Goal: Transaction & Acquisition: Book appointment/travel/reservation

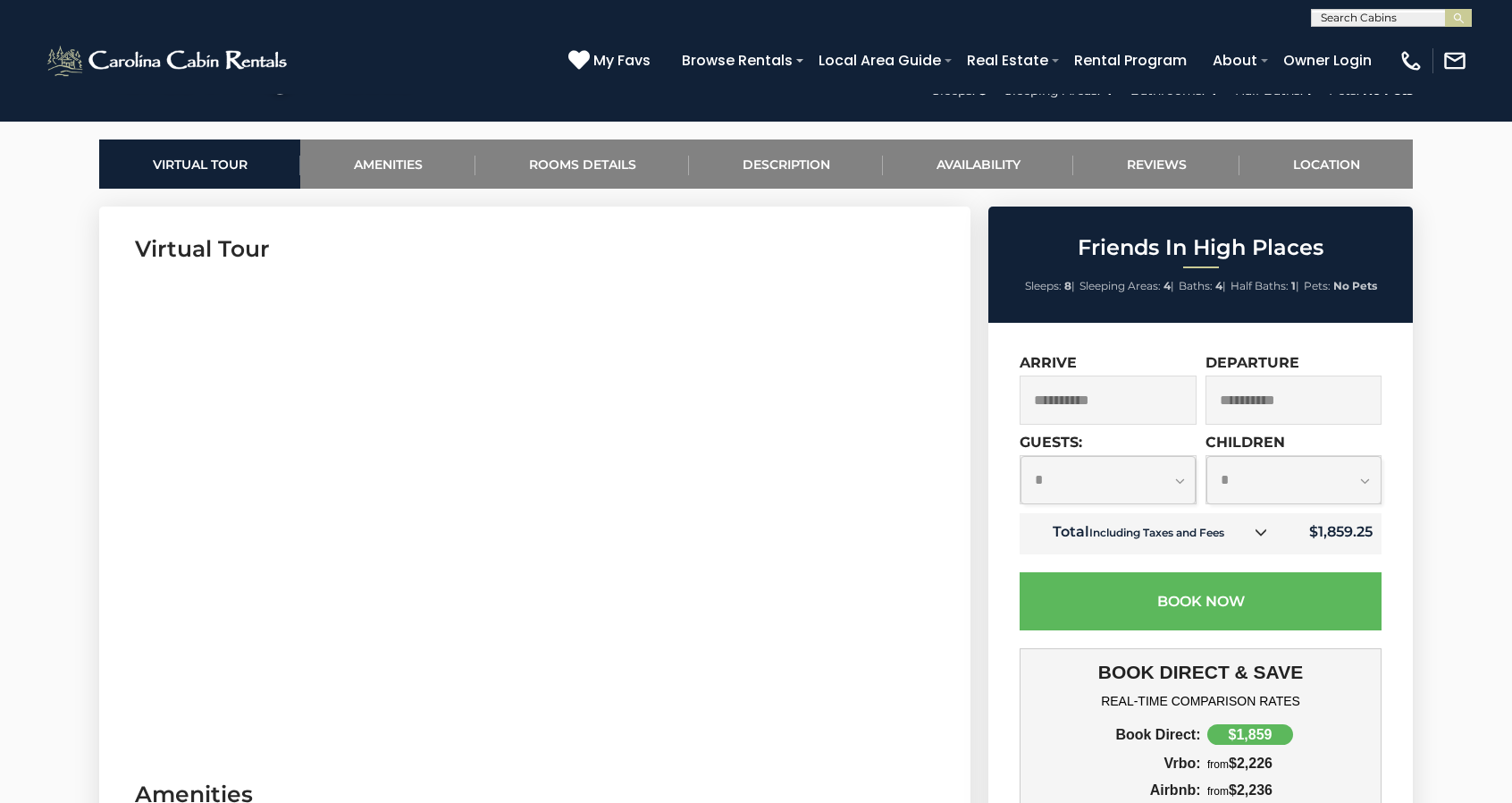
scroll to position [1162, 0]
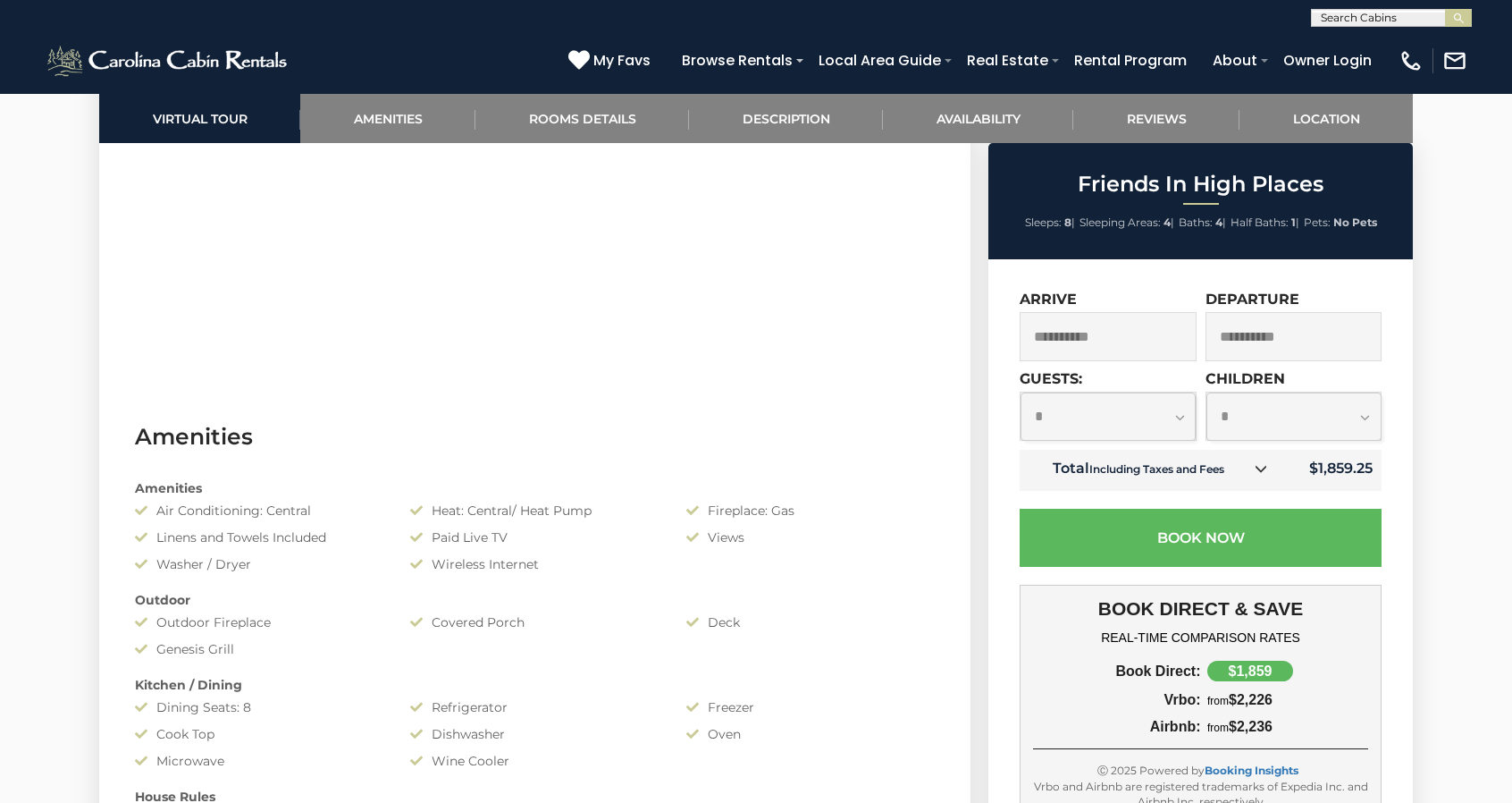
click at [1181, 419] on select "**********" at bounding box center [1108, 417] width 175 height 48
select select "*"
click at [1021, 393] on select "**********" at bounding box center [1108, 417] width 175 height 48
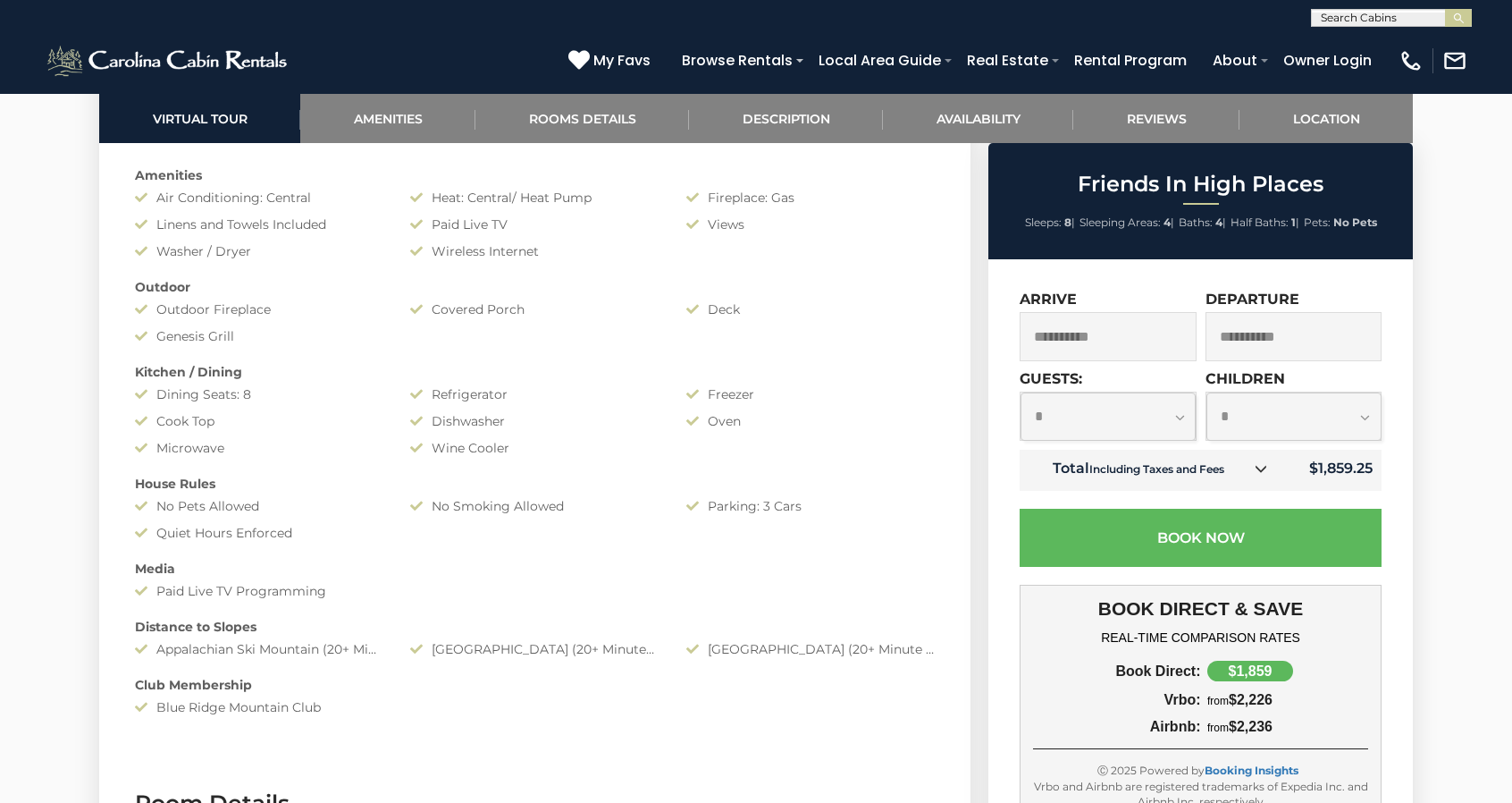
scroll to position [1520, 0]
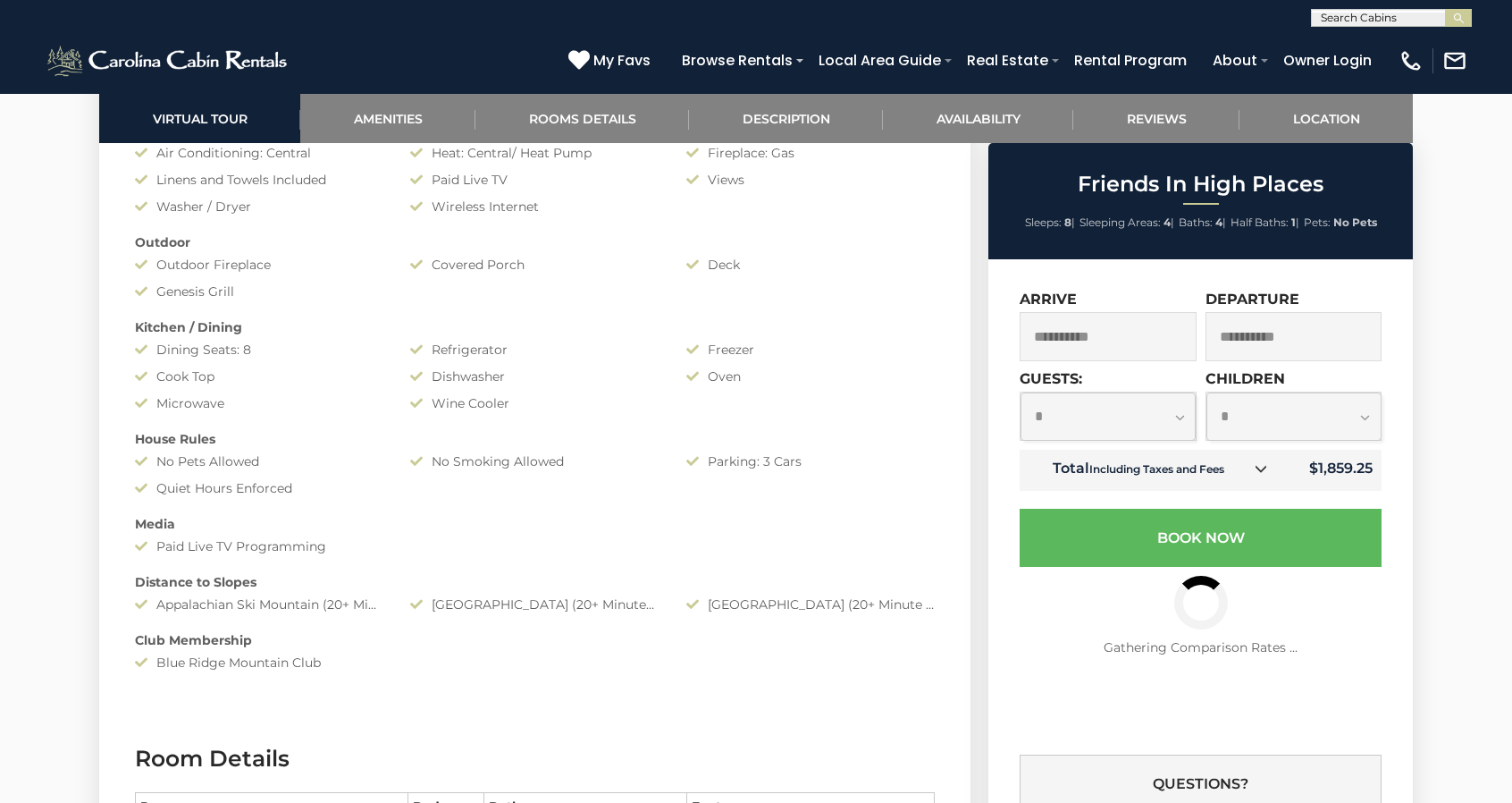
click at [1373, 414] on select "**********" at bounding box center [1293, 417] width 175 height 48
select select "*"
click at [1206, 393] on select "**********" at bounding box center [1293, 417] width 175 height 48
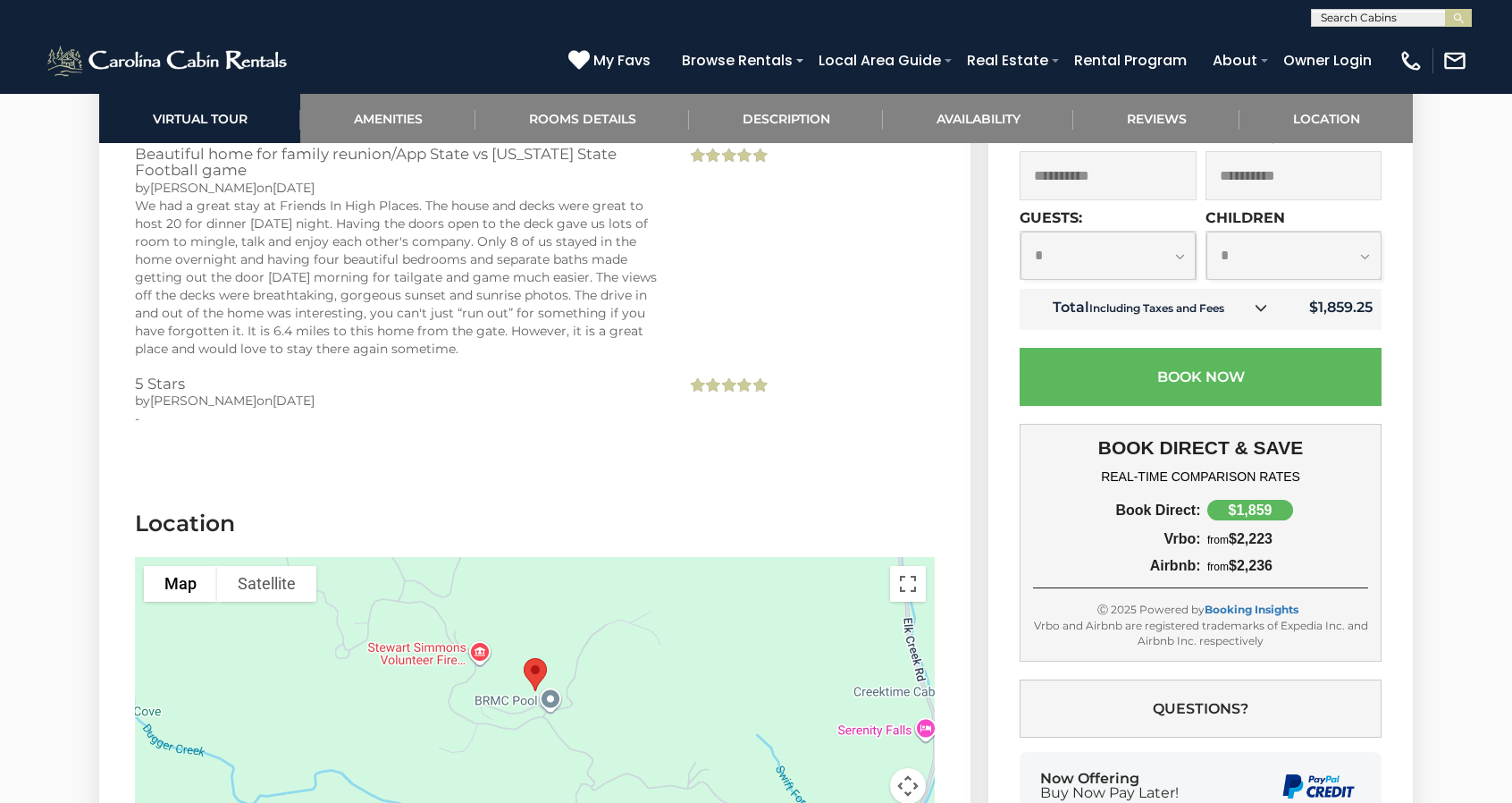
scroll to position [4380, 0]
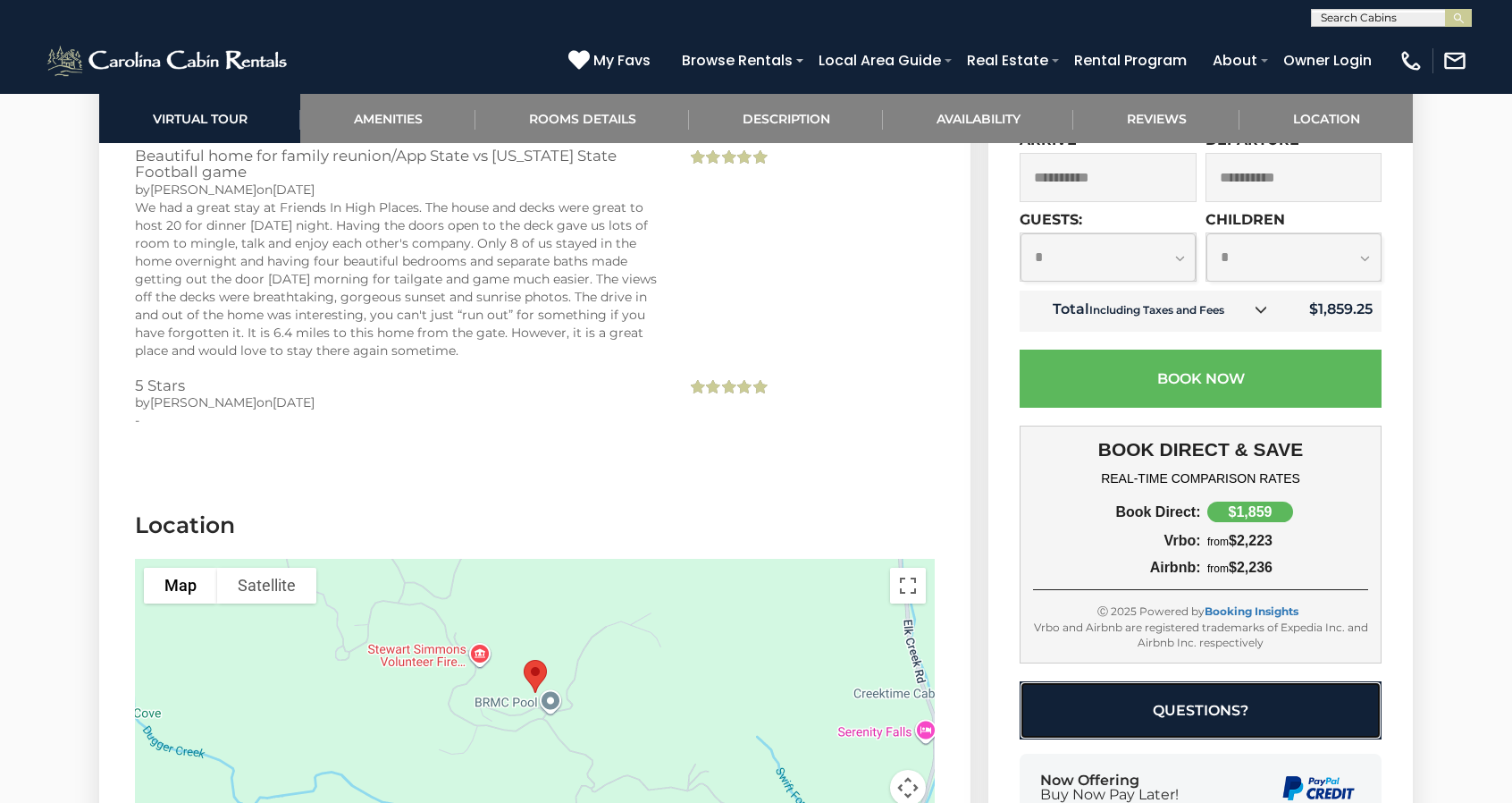
click at [1247, 699] on button "Questions?" at bounding box center [1201, 710] width 362 height 58
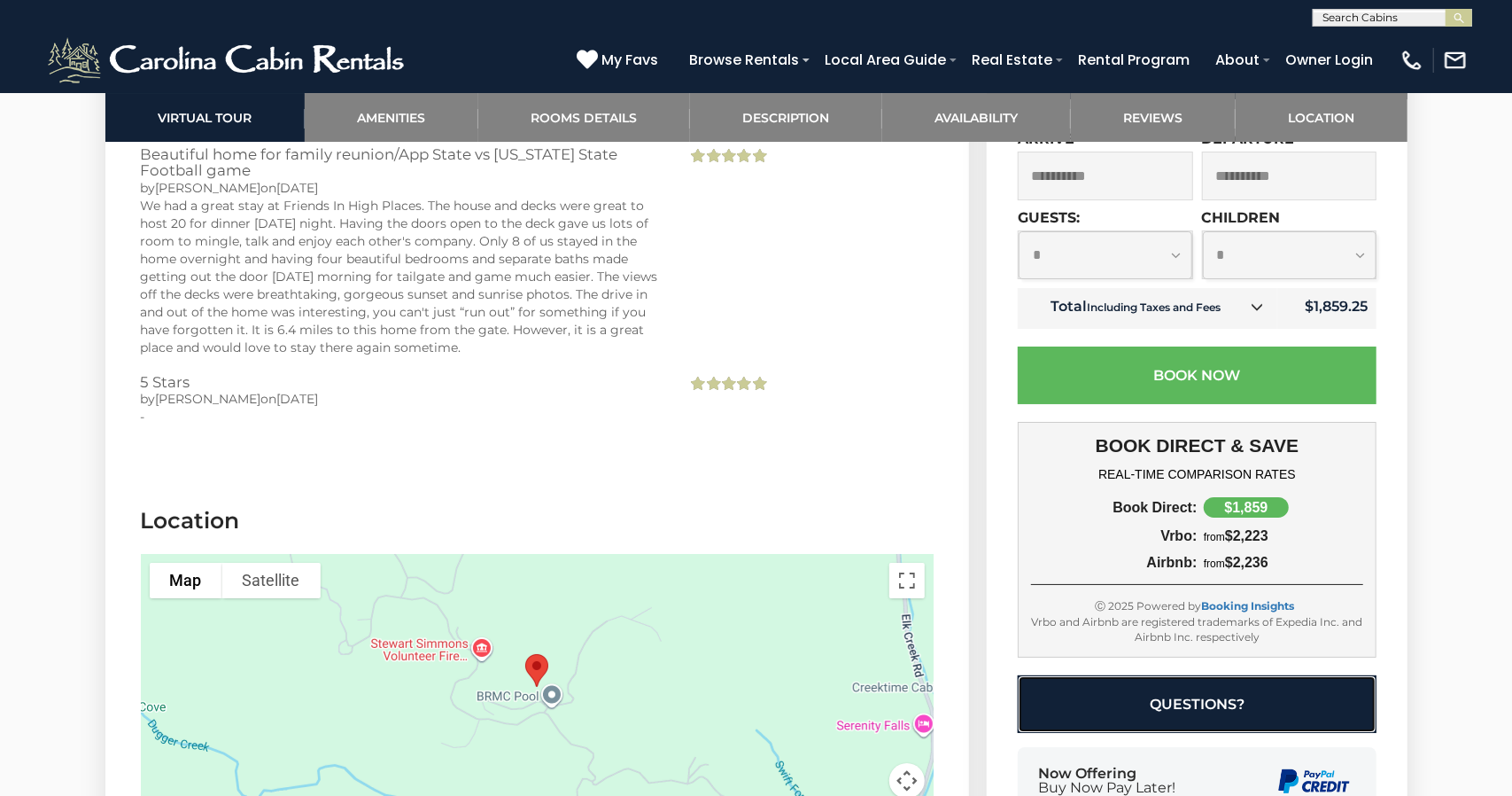
select select "**********"
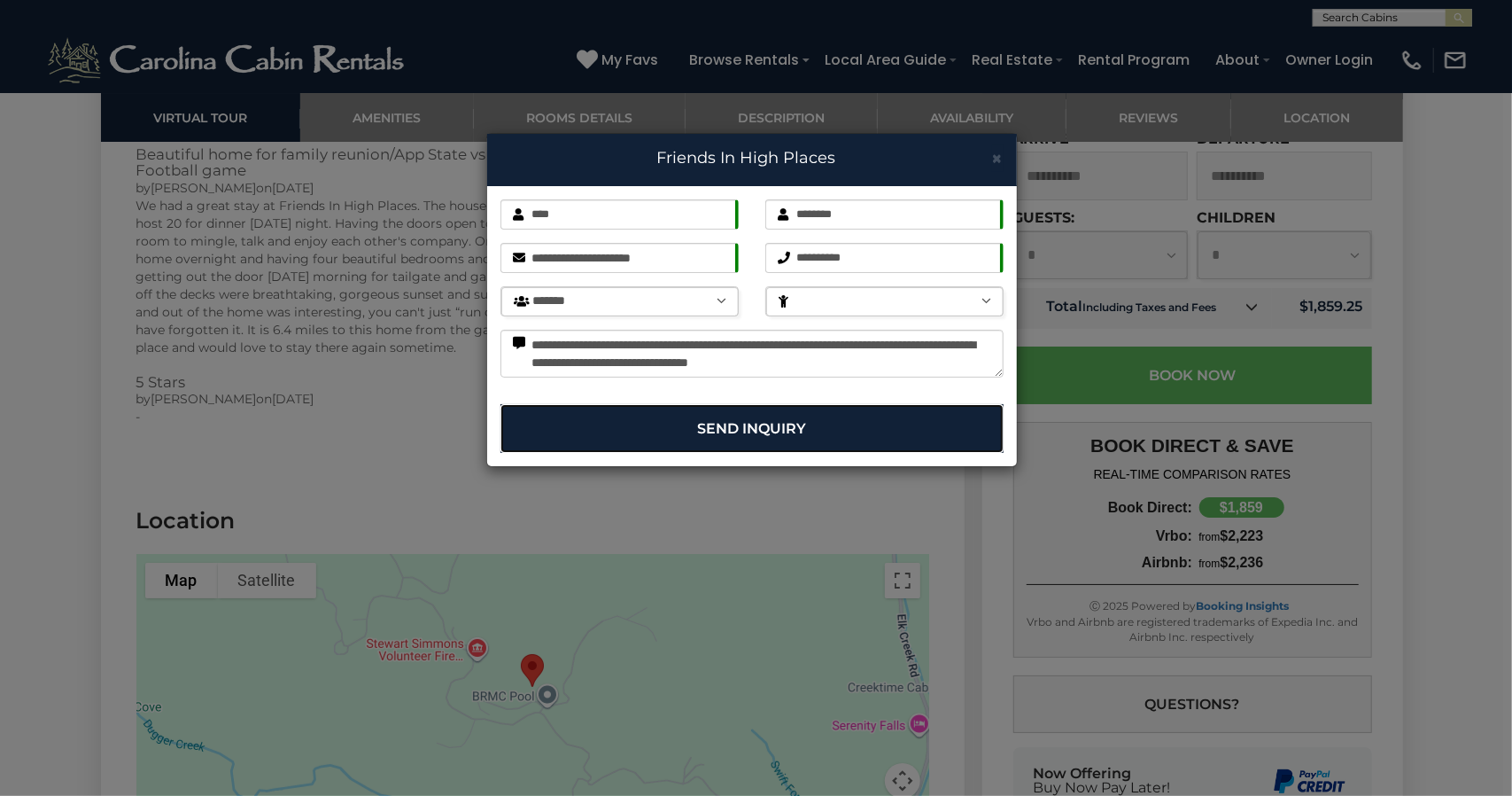
click at [807, 425] on button "Send Inquiry" at bounding box center [752, 428] width 503 height 49
click at [745, 426] on button "Send Inquiry" at bounding box center [752, 428] width 503 height 49
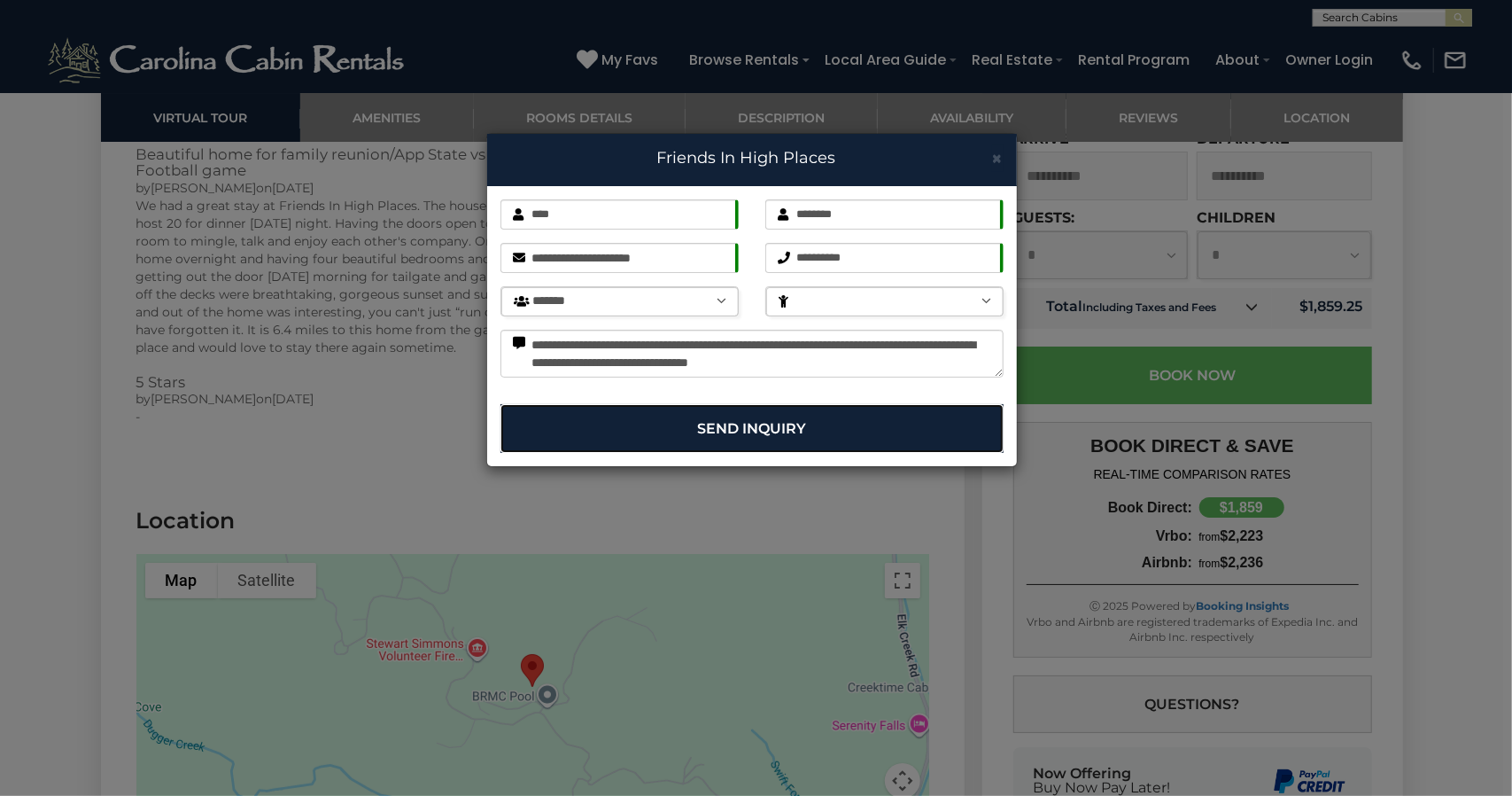
click at [745, 426] on button "Send Inquiry" at bounding box center [752, 428] width 503 height 49
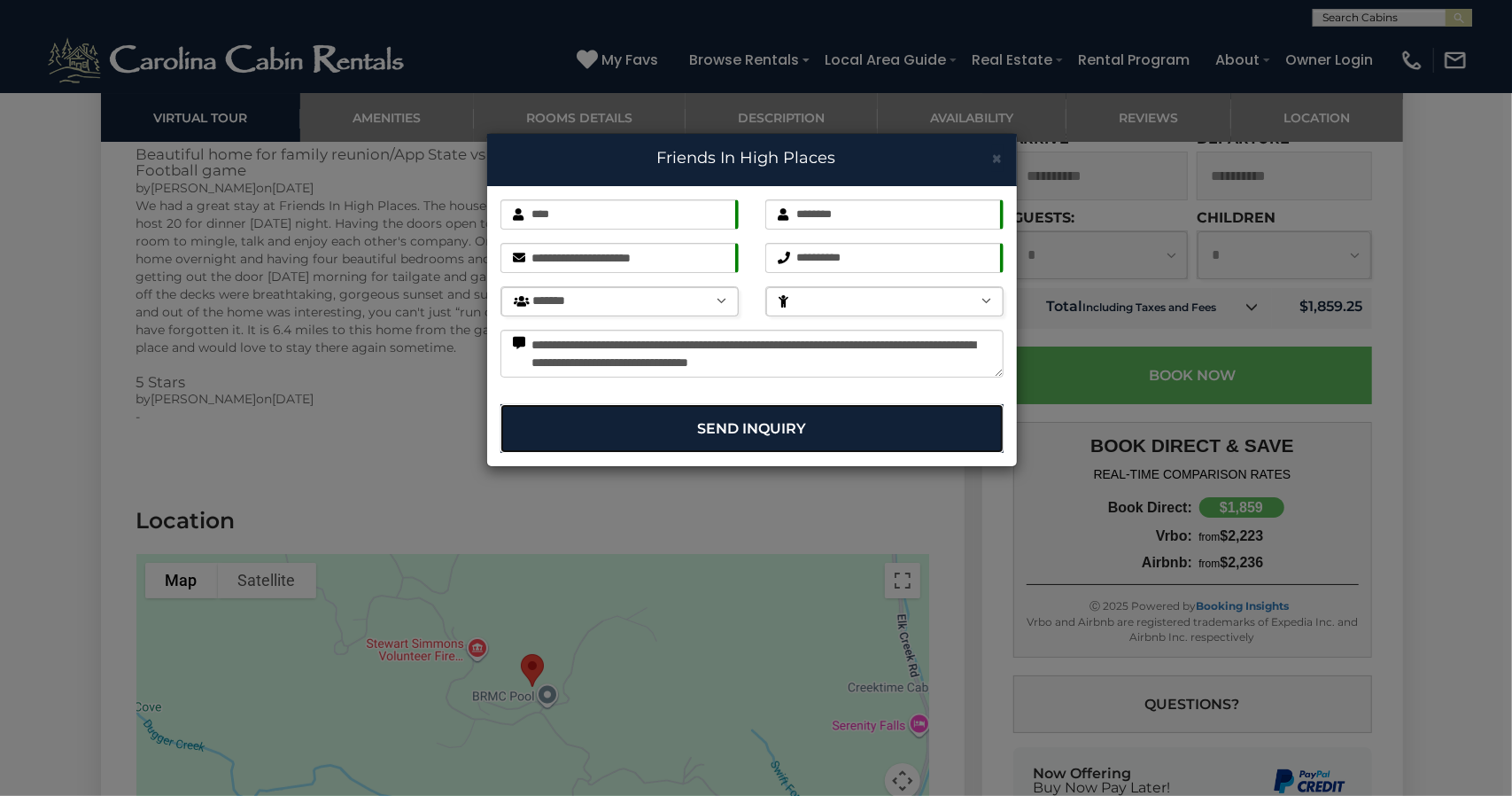
click at [745, 426] on button "Send Inquiry" at bounding box center [752, 428] width 503 height 49
click at [997, 154] on span "×" at bounding box center [998, 157] width 12 height 22
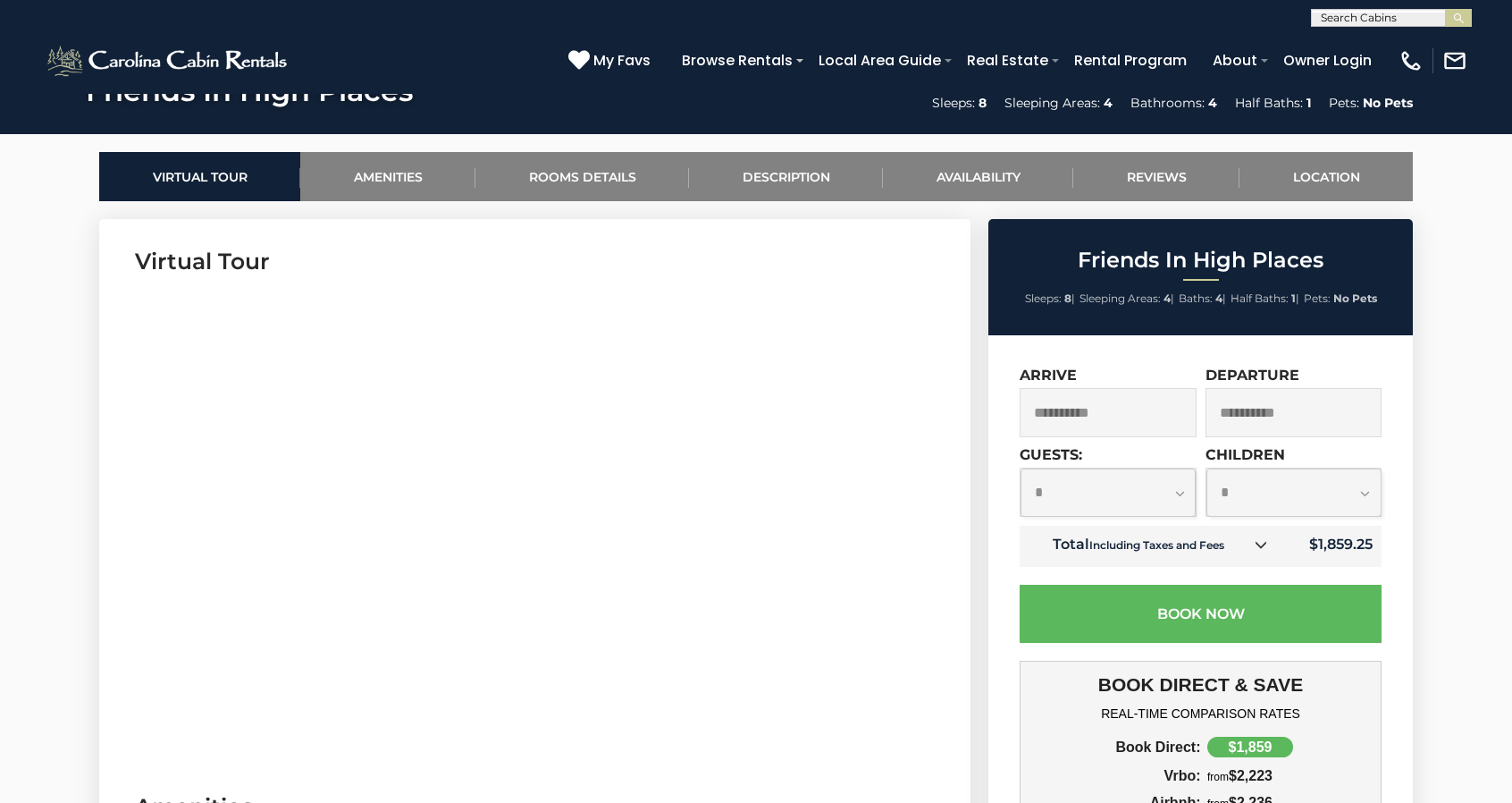
scroll to position [613, 0]
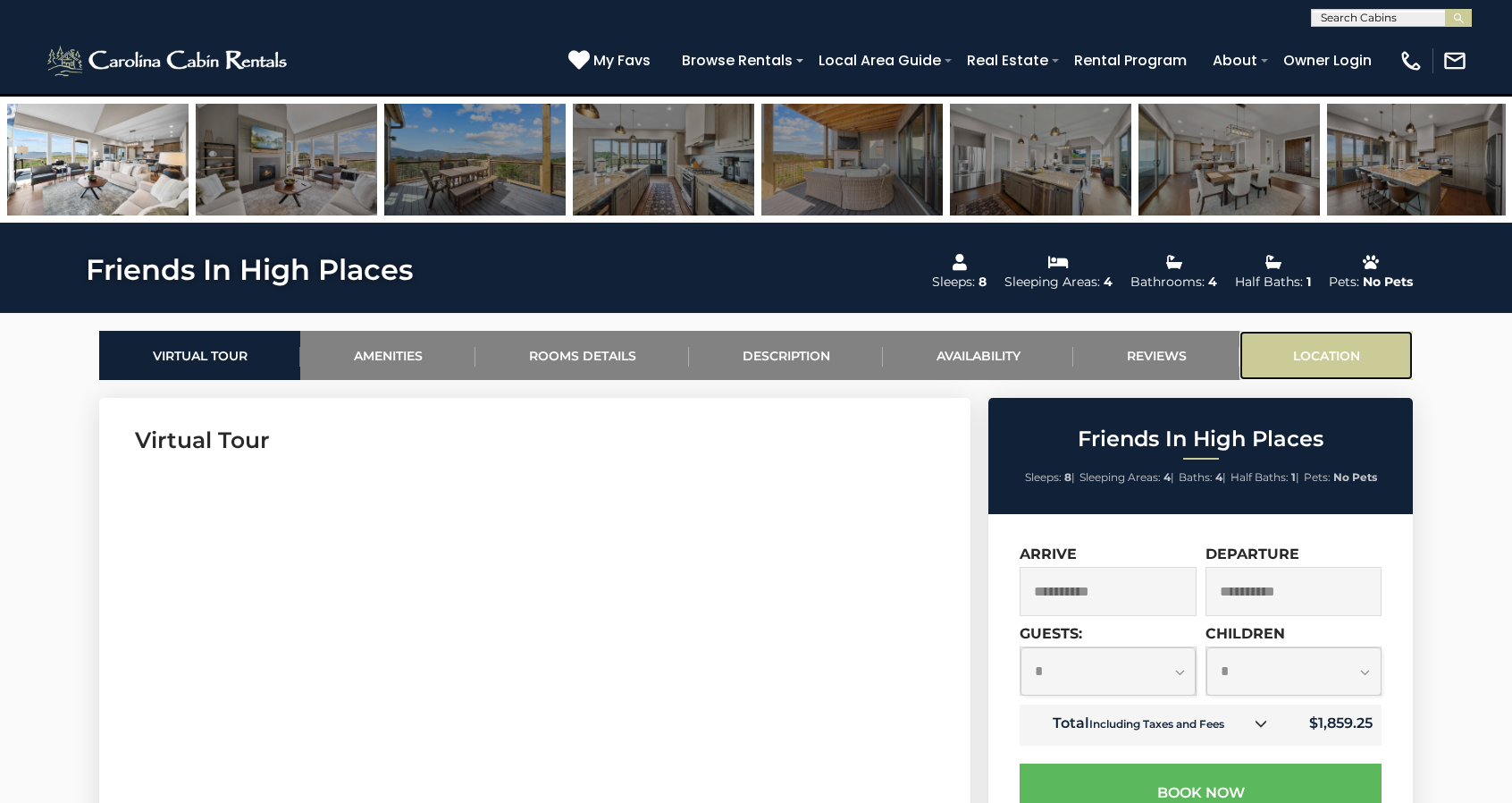
click at [1375, 335] on link "Location" at bounding box center [1325, 355] width 173 height 49
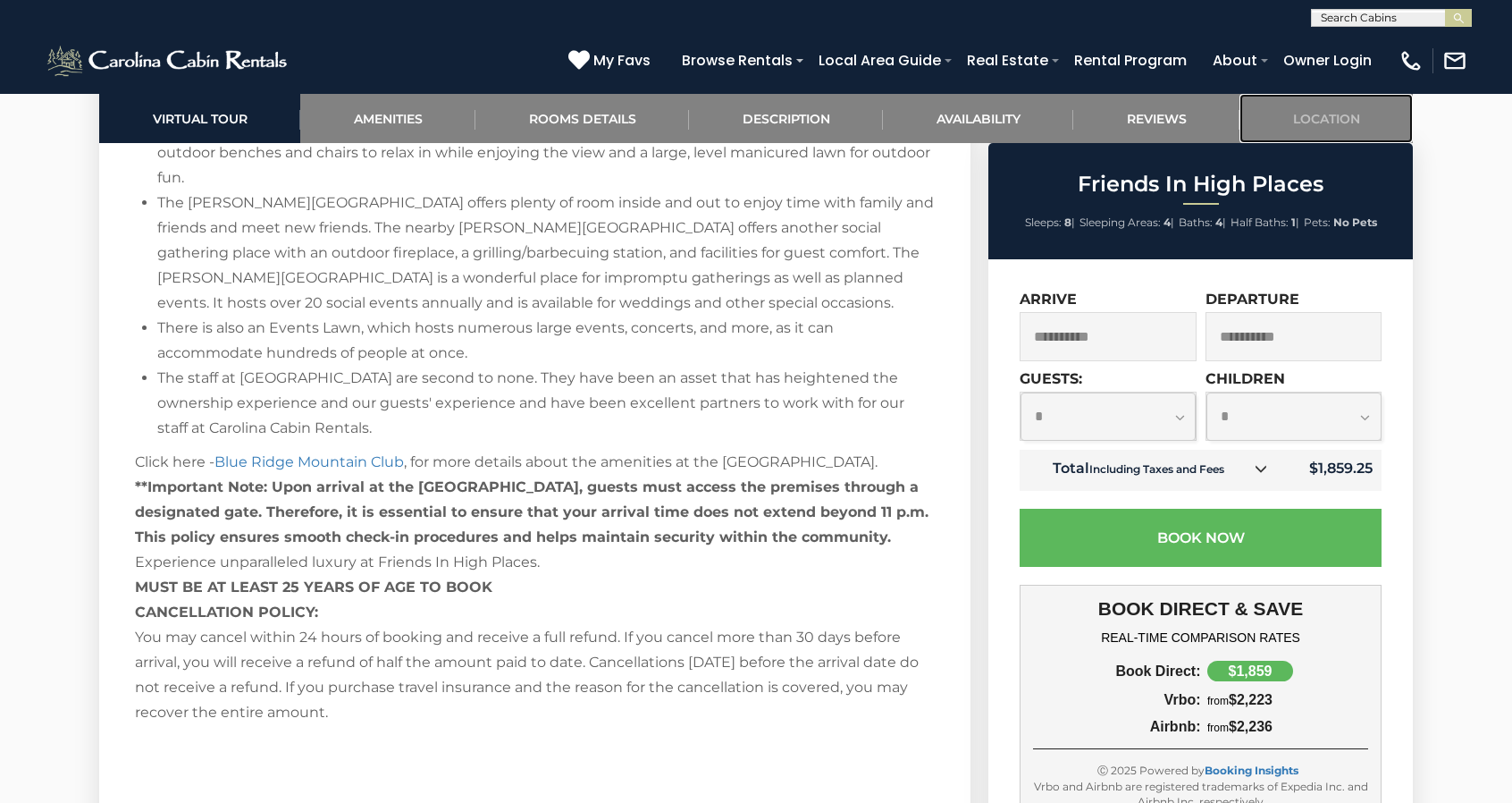
scroll to position [3270, 0]
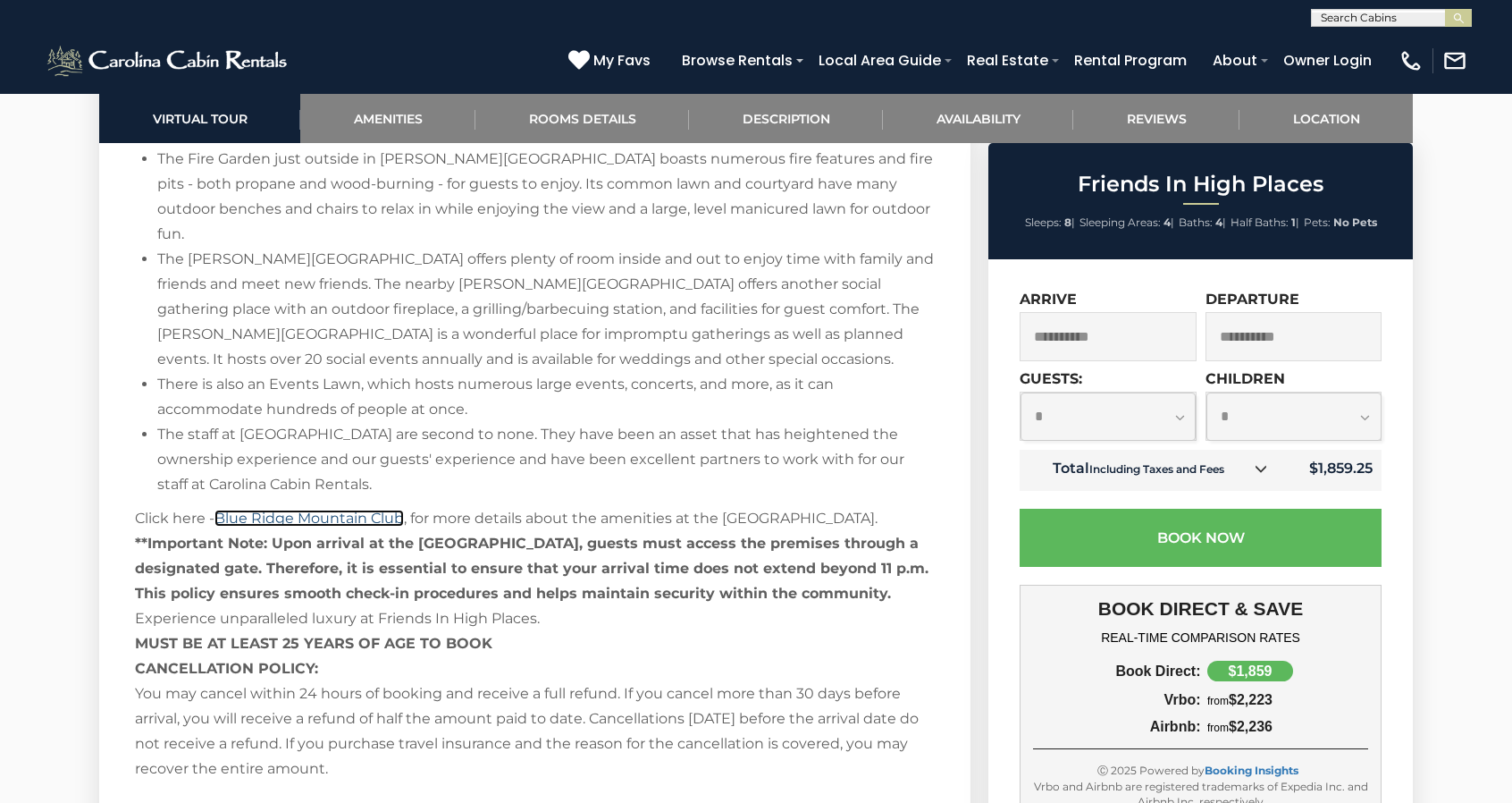
click at [302, 510] on link "Blue Ridge Mountain Club" at bounding box center [310, 519] width 190 height 17
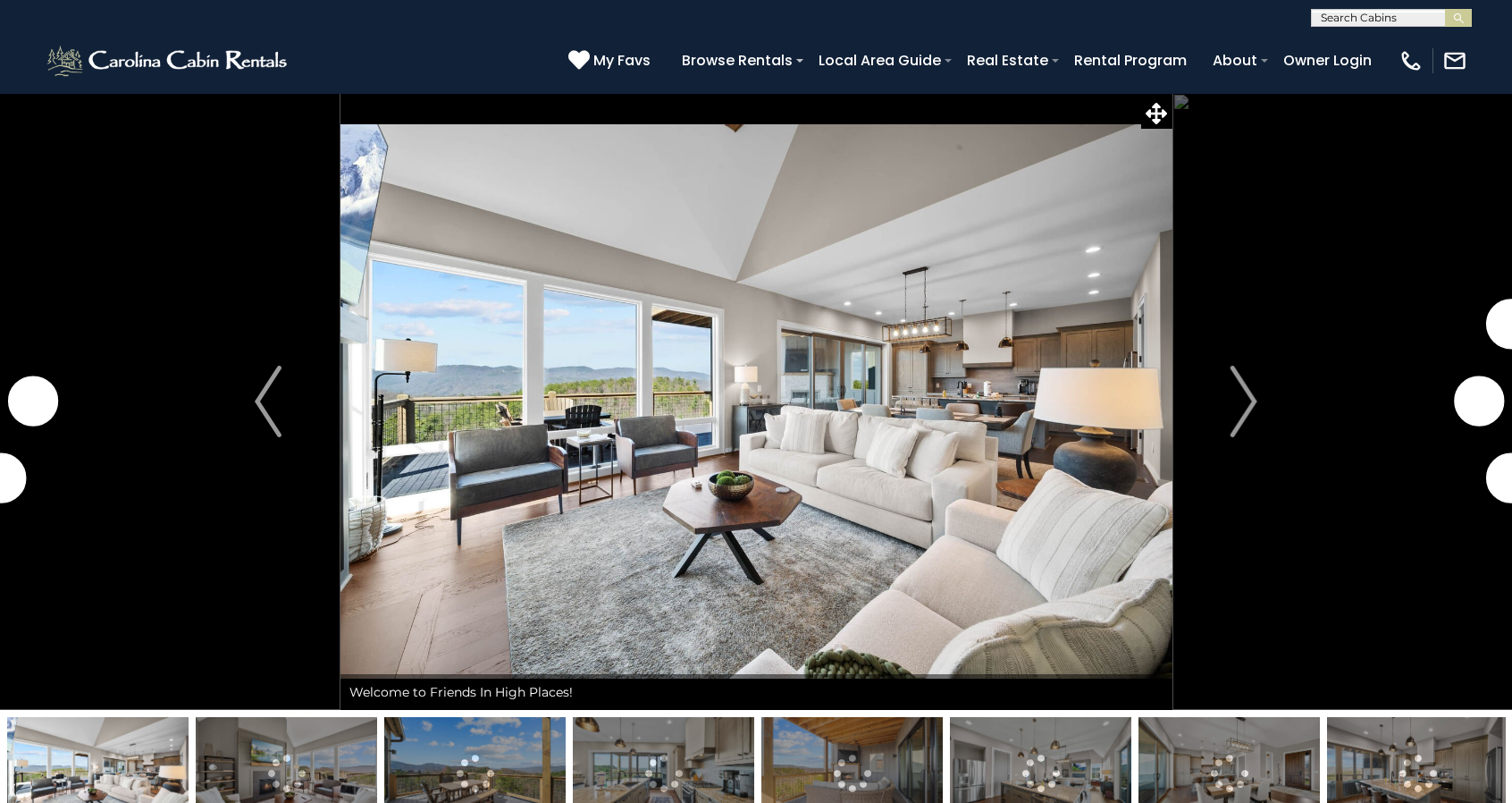
select select "*"
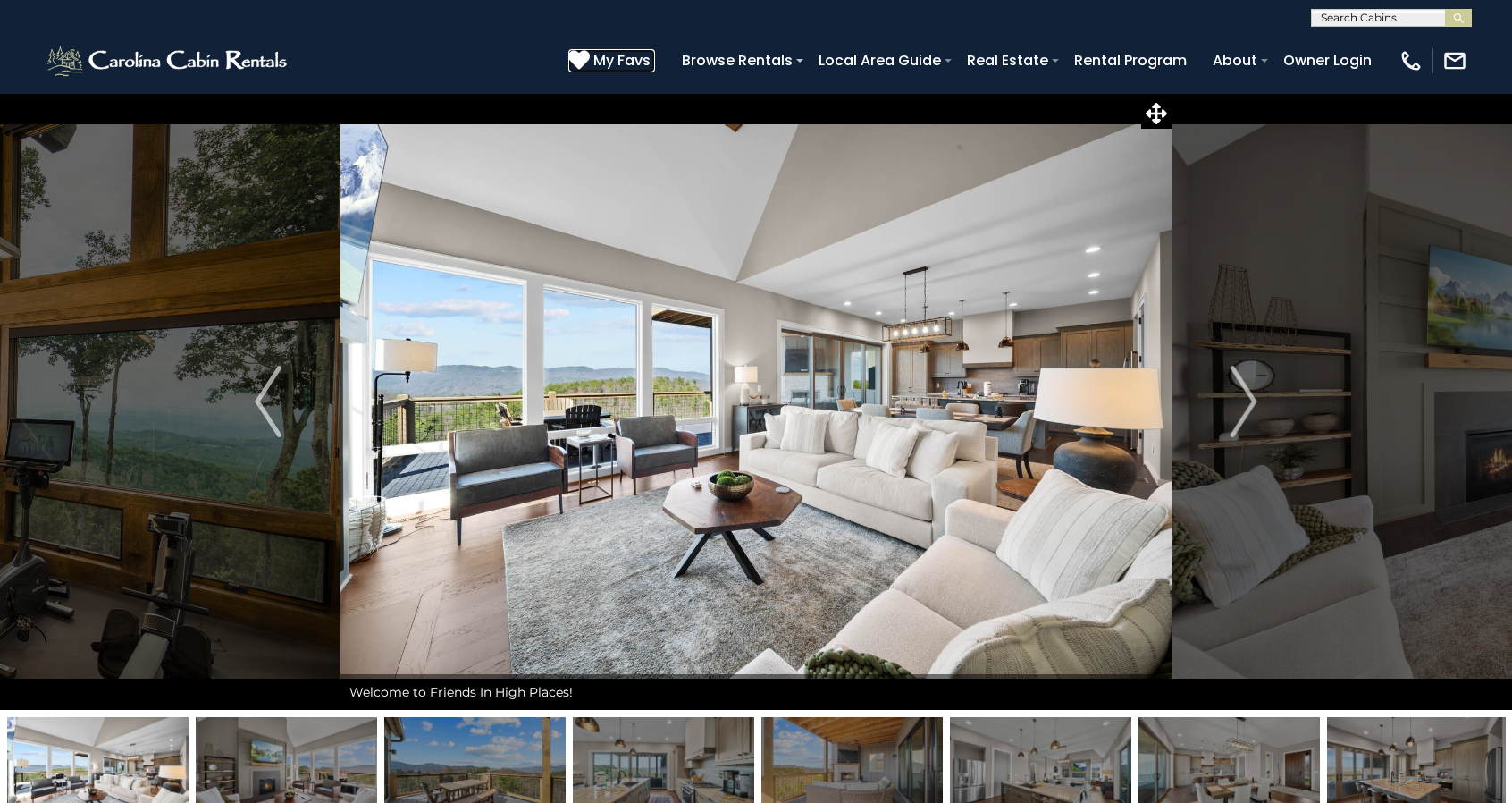
click at [639, 58] on span "My Favs" at bounding box center [621, 60] width 57 height 22
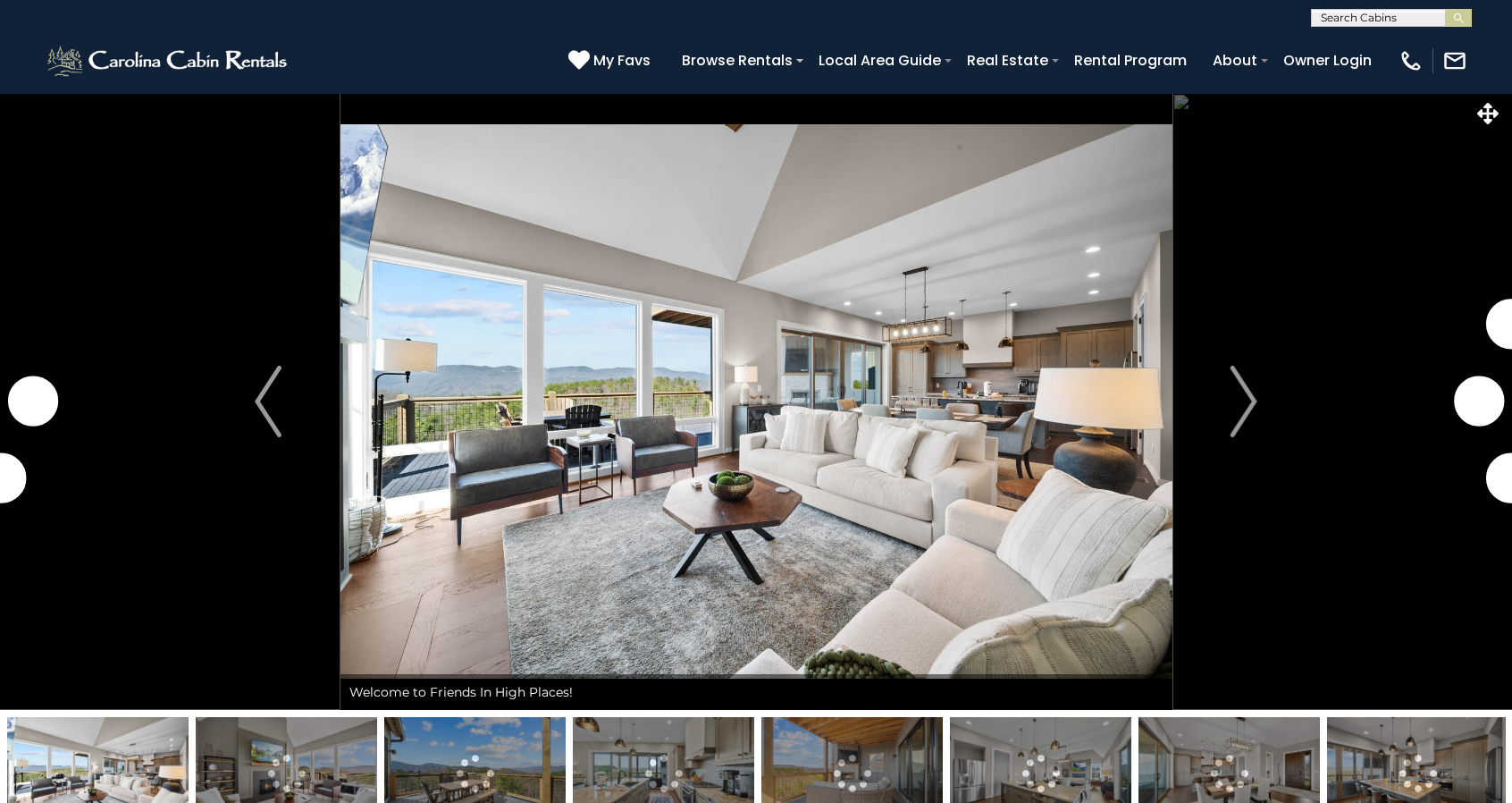
select select "*"
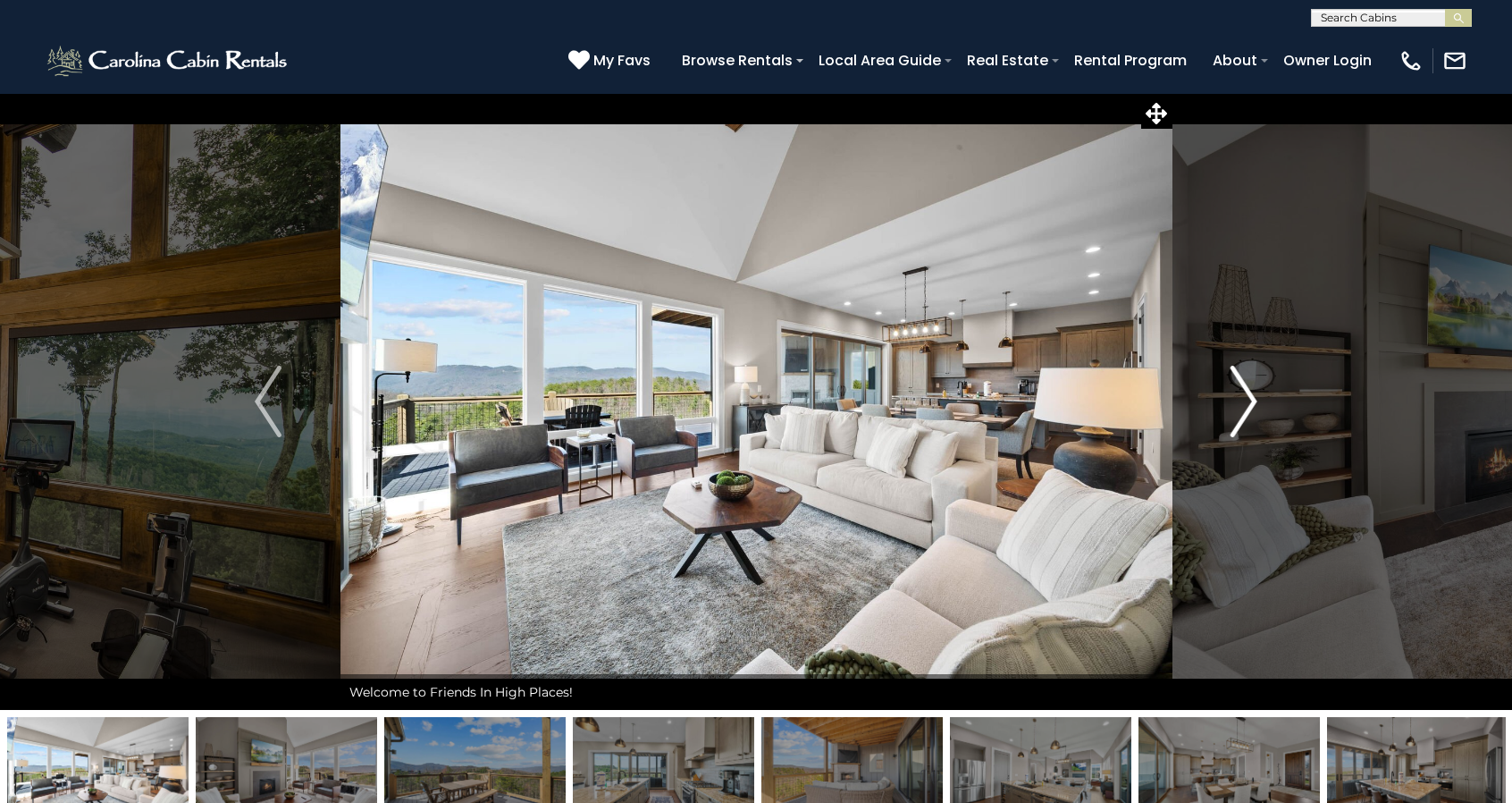
click at [1244, 405] on img "Next" at bounding box center [1244, 402] width 27 height 72
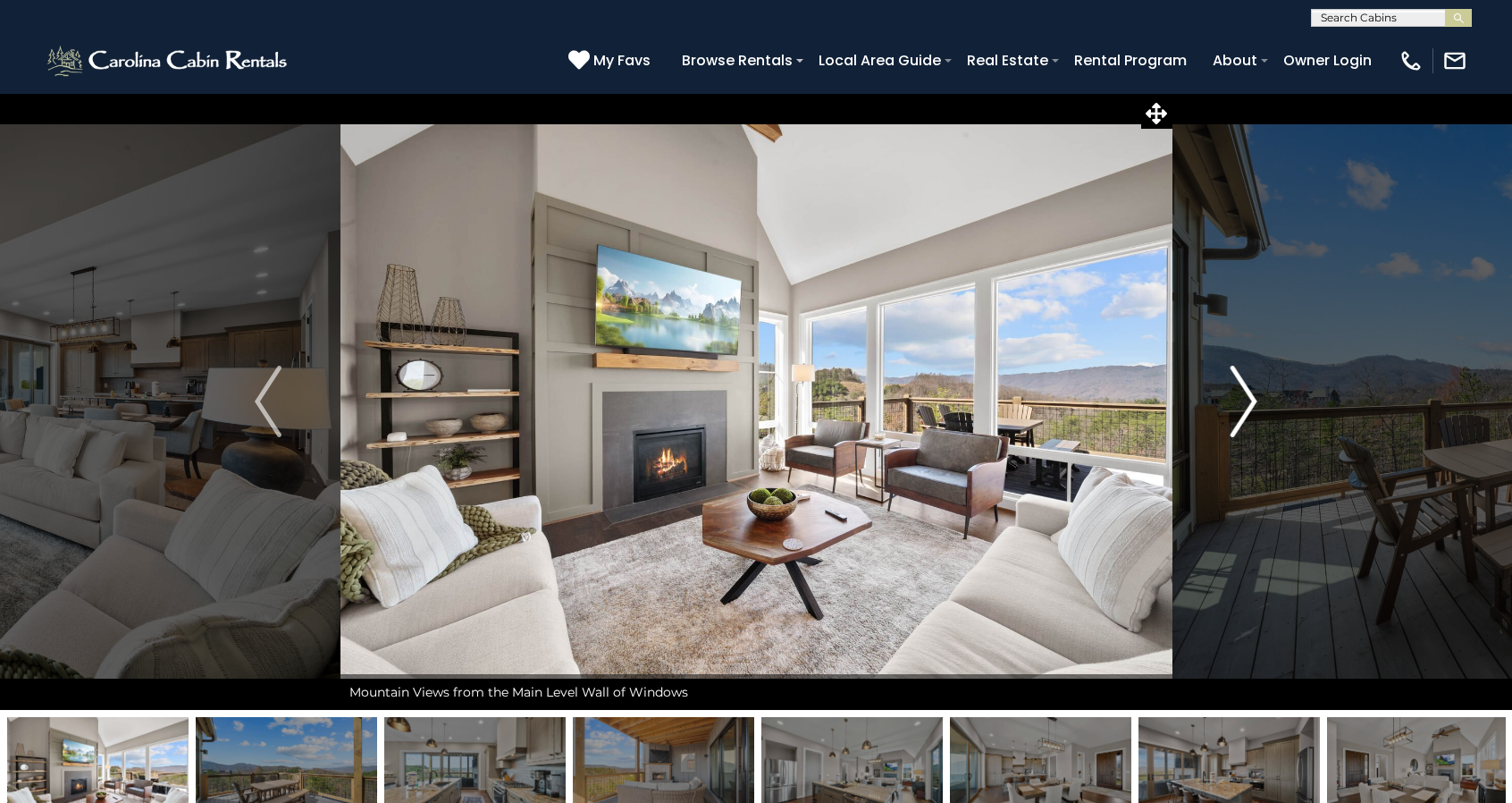
click at [1244, 405] on img "Next" at bounding box center [1244, 402] width 27 height 72
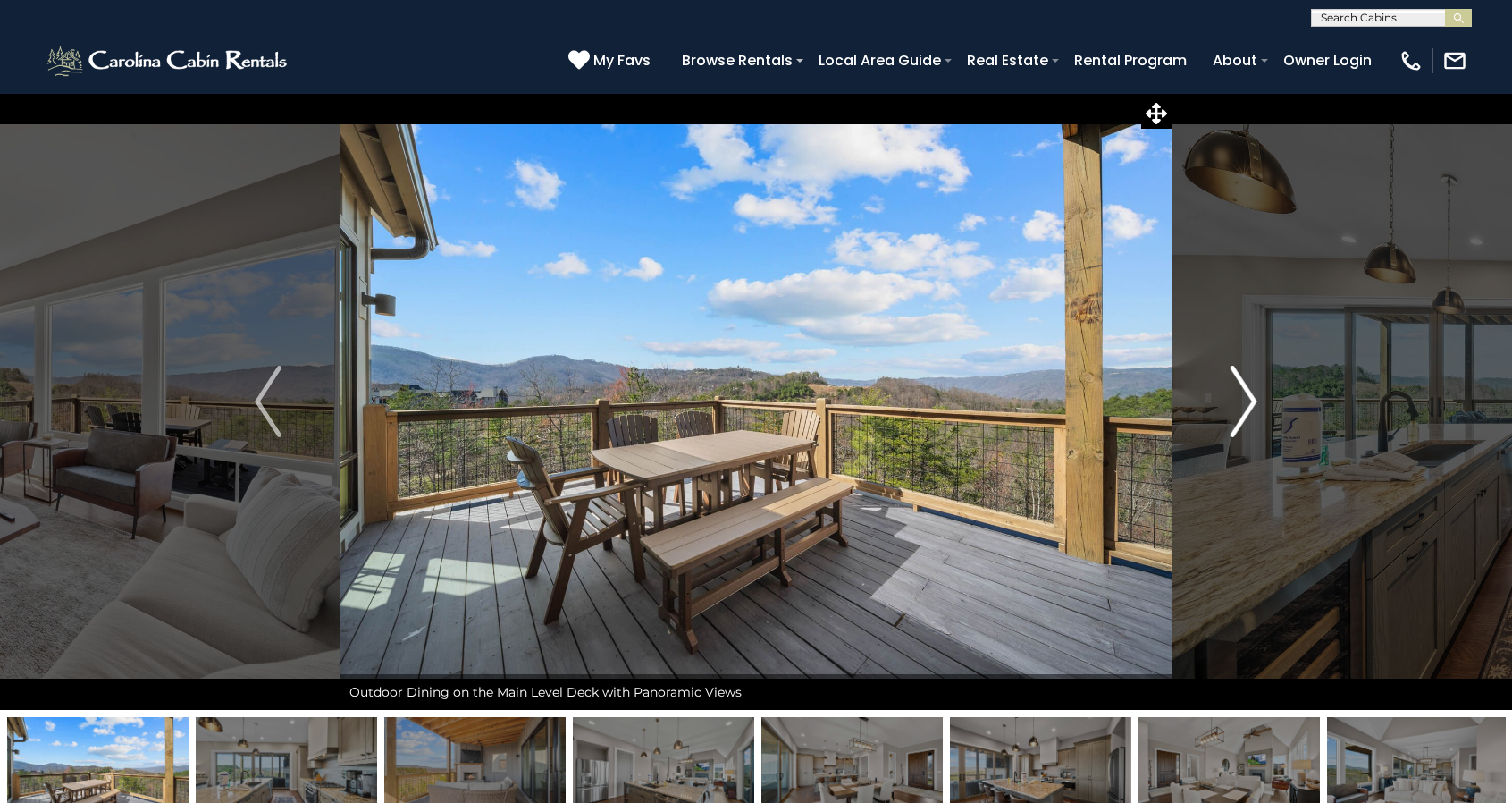
click at [1244, 405] on img "Next" at bounding box center [1244, 402] width 27 height 72
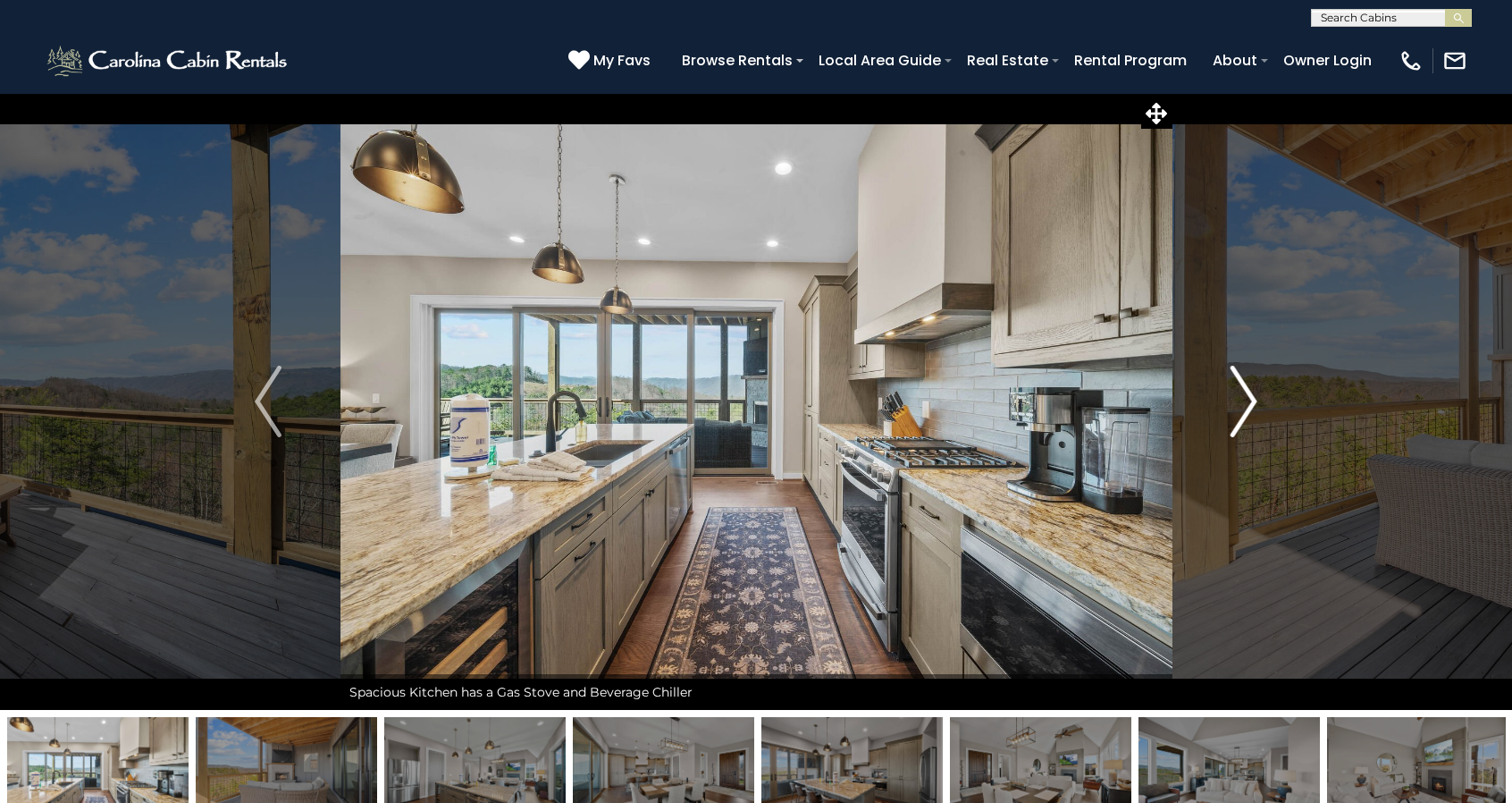
click at [1244, 405] on img "Next" at bounding box center [1244, 402] width 27 height 72
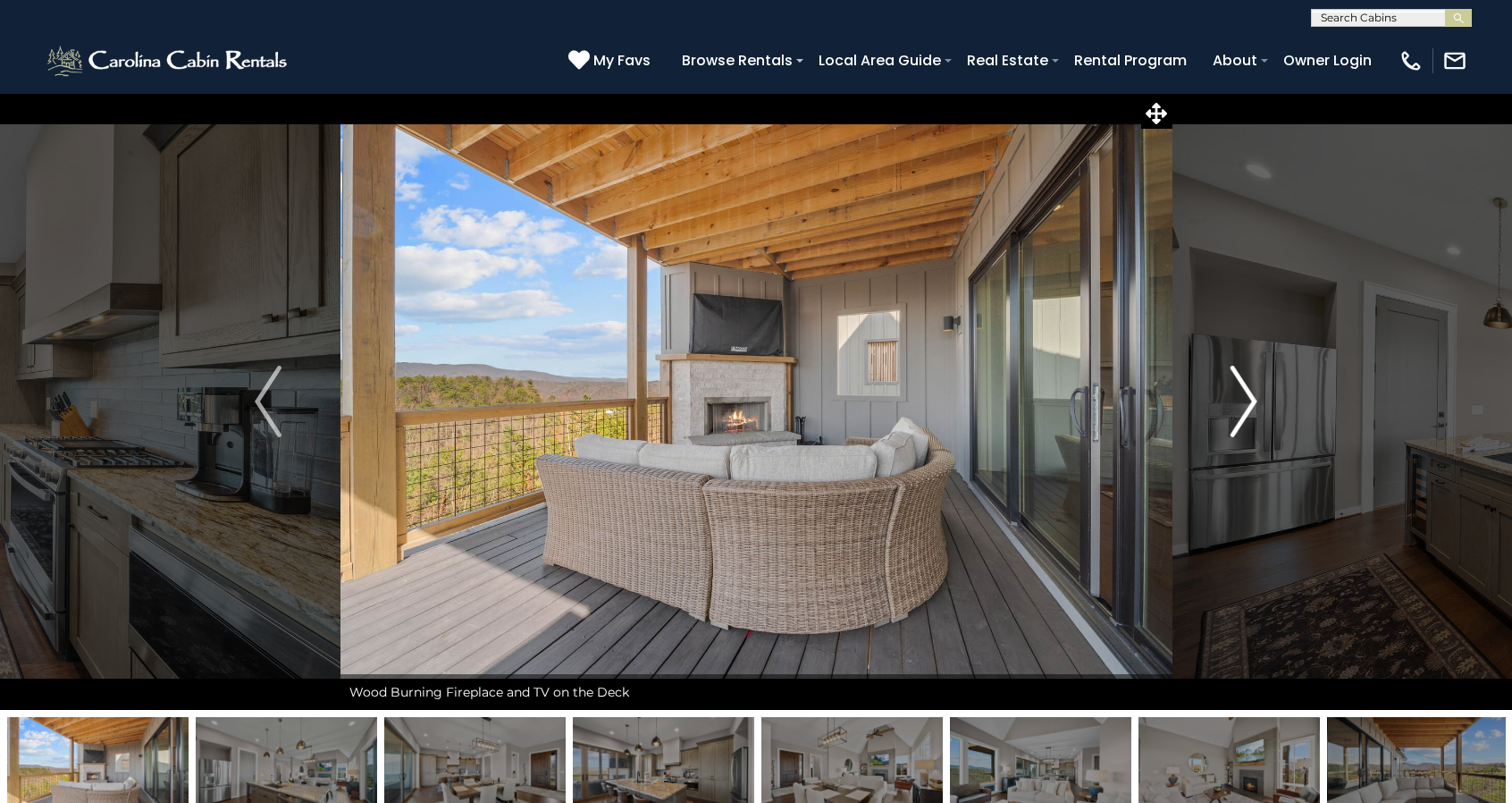
click at [1244, 405] on img "Next" at bounding box center [1244, 402] width 27 height 72
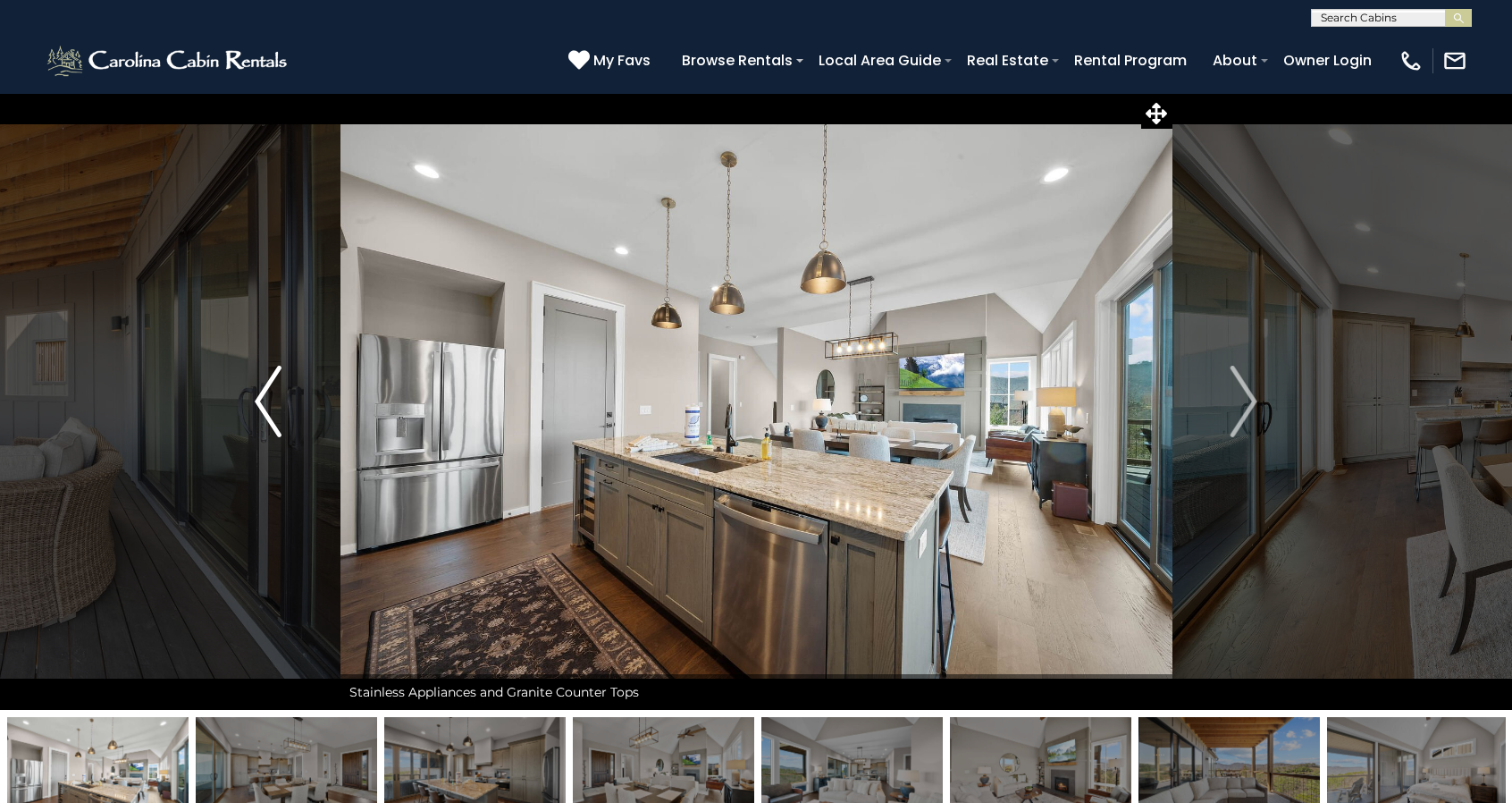
click at [311, 405] on button "Previous" at bounding box center [268, 401] width 145 height 616
